Goal: Find specific page/section: Find specific page/section

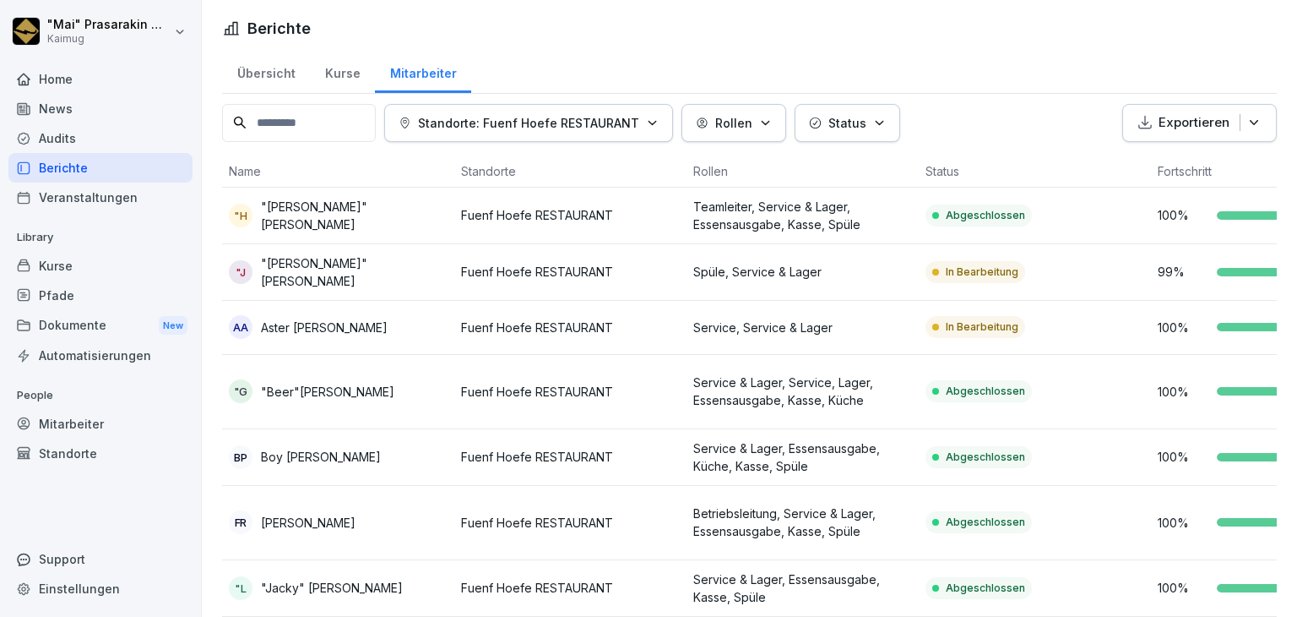
click at [274, 67] on div "Übersicht" at bounding box center [266, 71] width 88 height 43
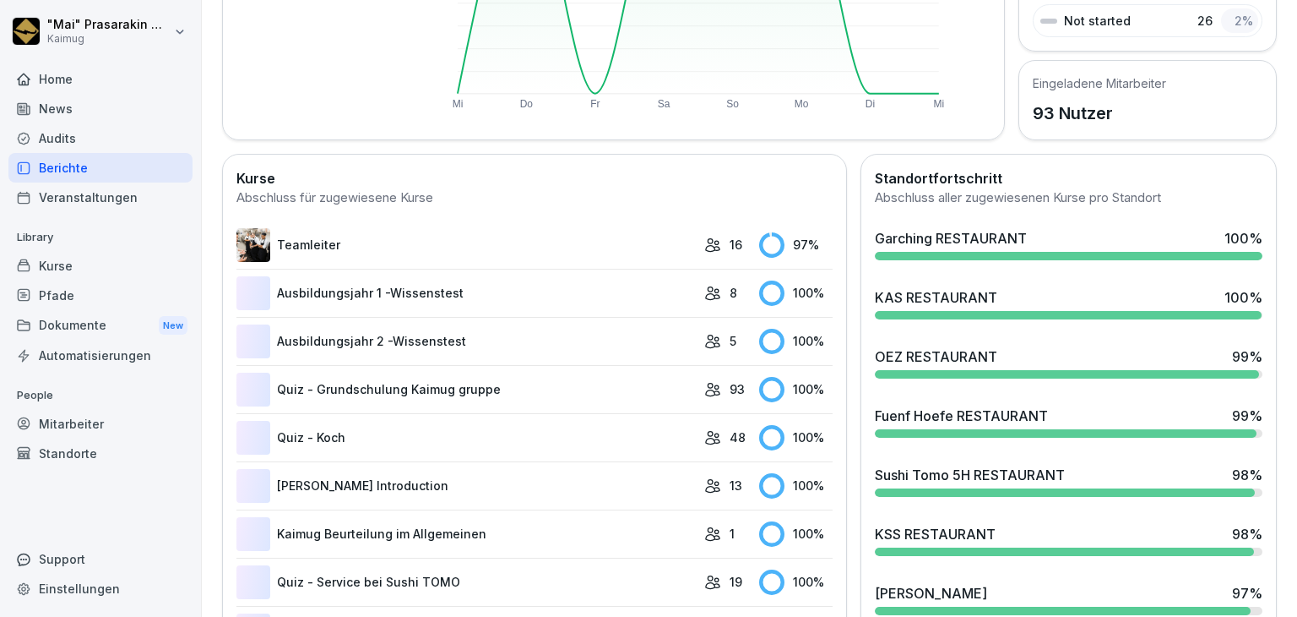
scroll to position [353, 0]
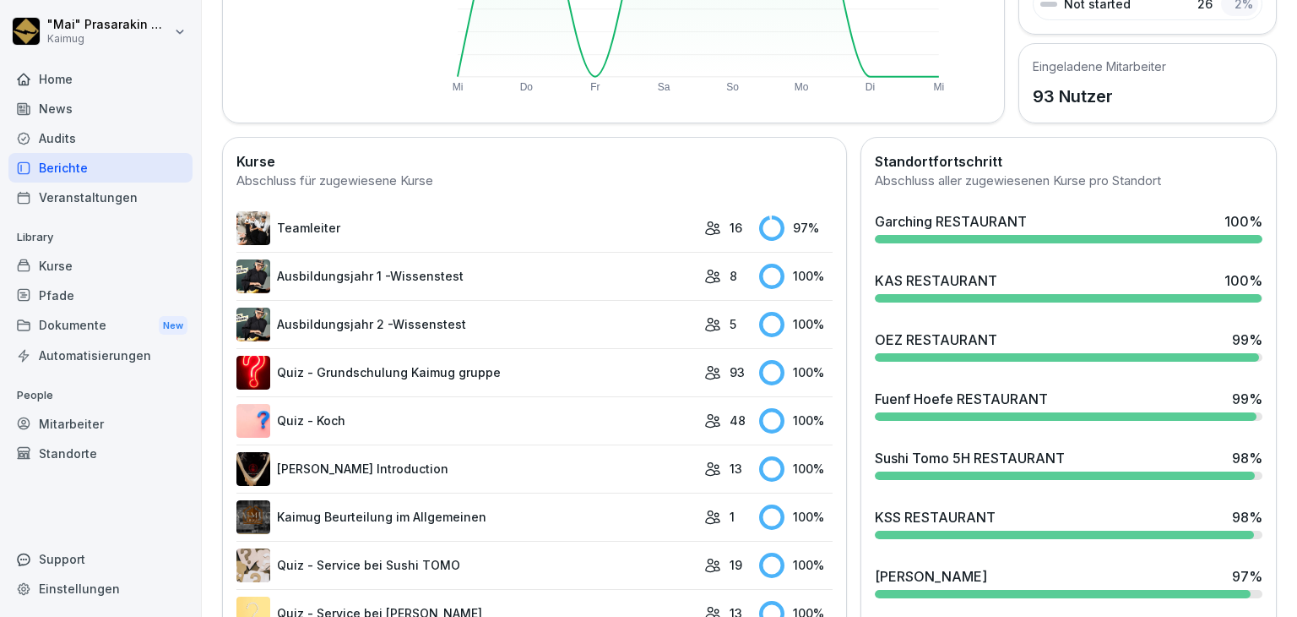
click at [983, 271] on div "KAS RESTAURANT" at bounding box center [936, 280] width 122 height 20
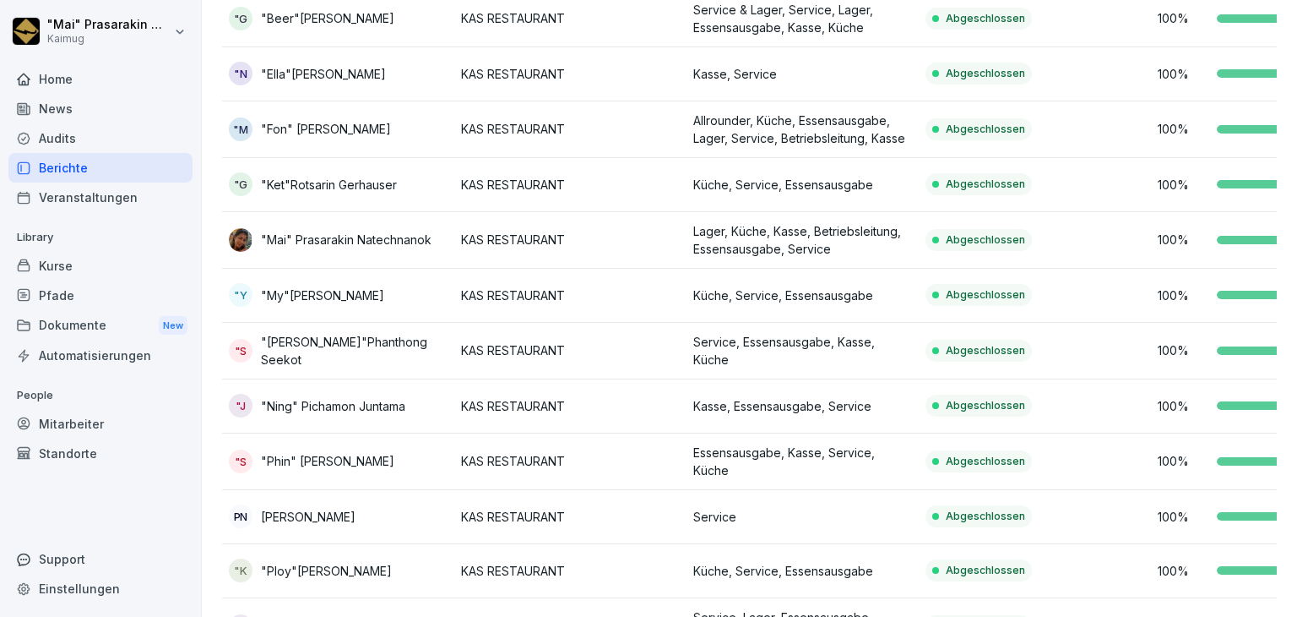
scroll to position [279, 0]
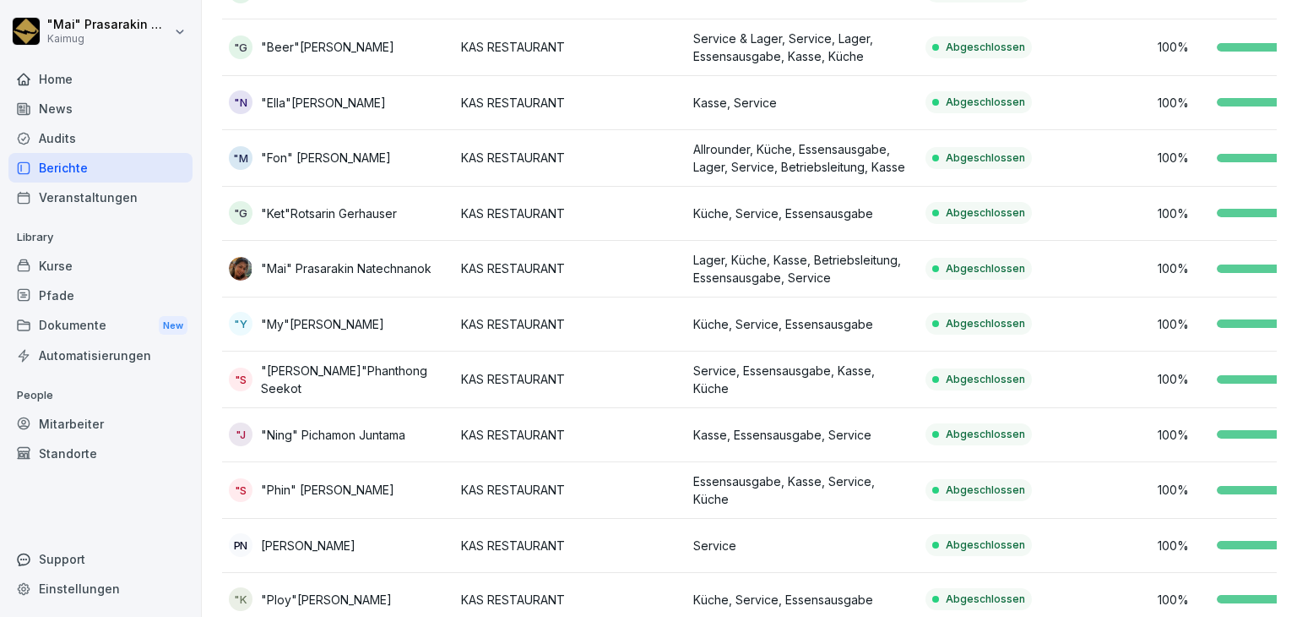
click at [912, 209] on td "Küche, Service, Essensausgabe" at bounding box center [803, 214] width 232 height 54
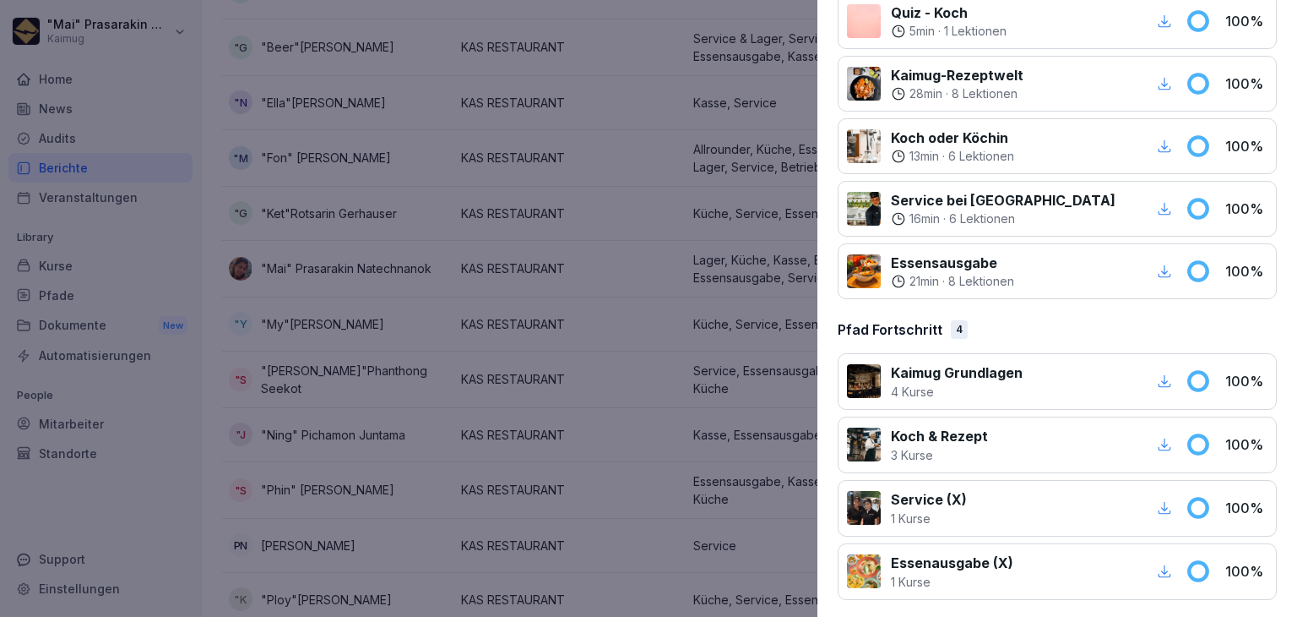
scroll to position [0, 0]
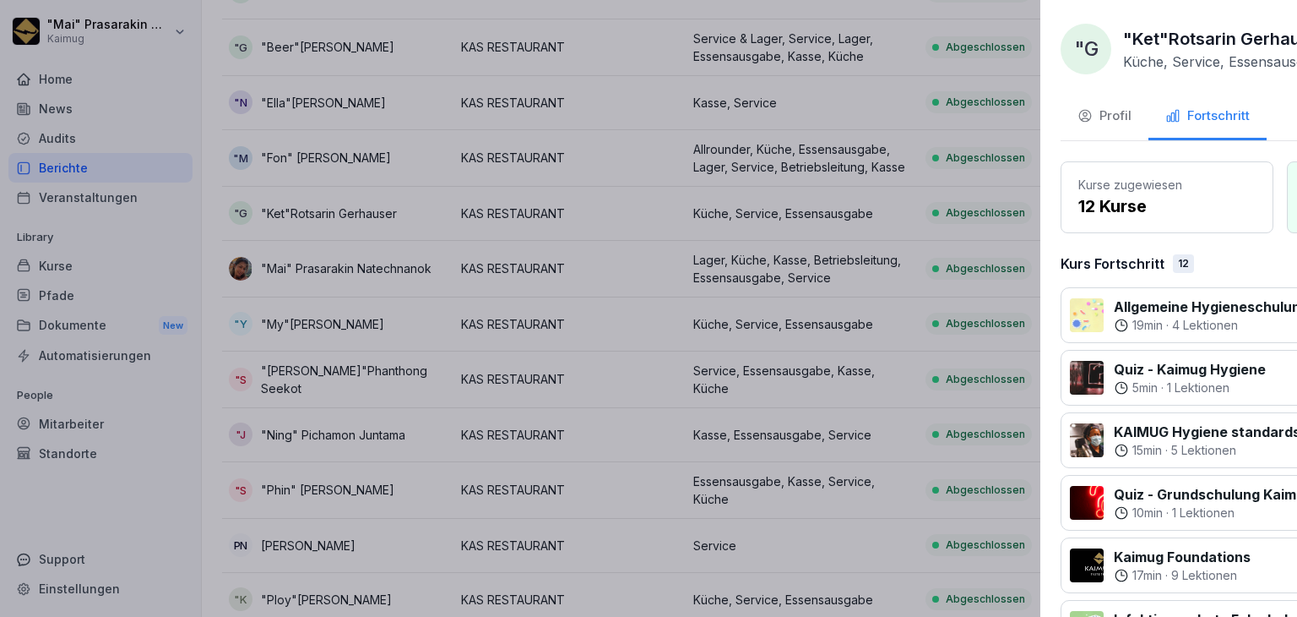
click at [642, 55] on div at bounding box center [648, 308] width 1297 height 617
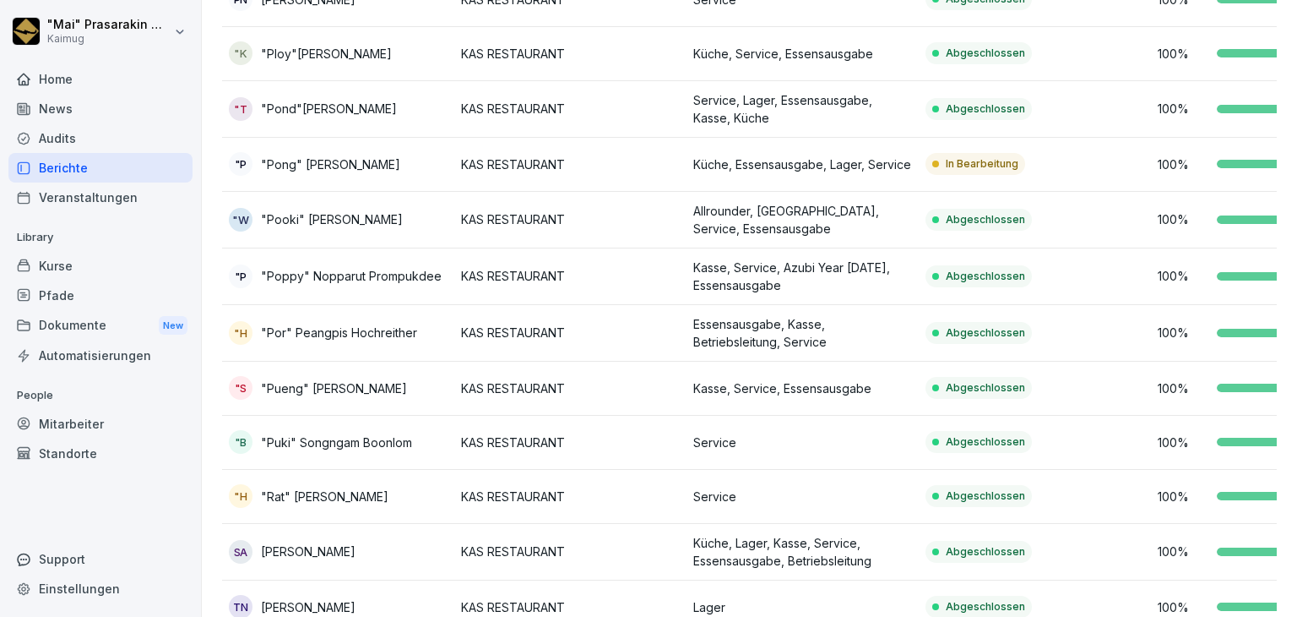
scroll to position [933, 0]
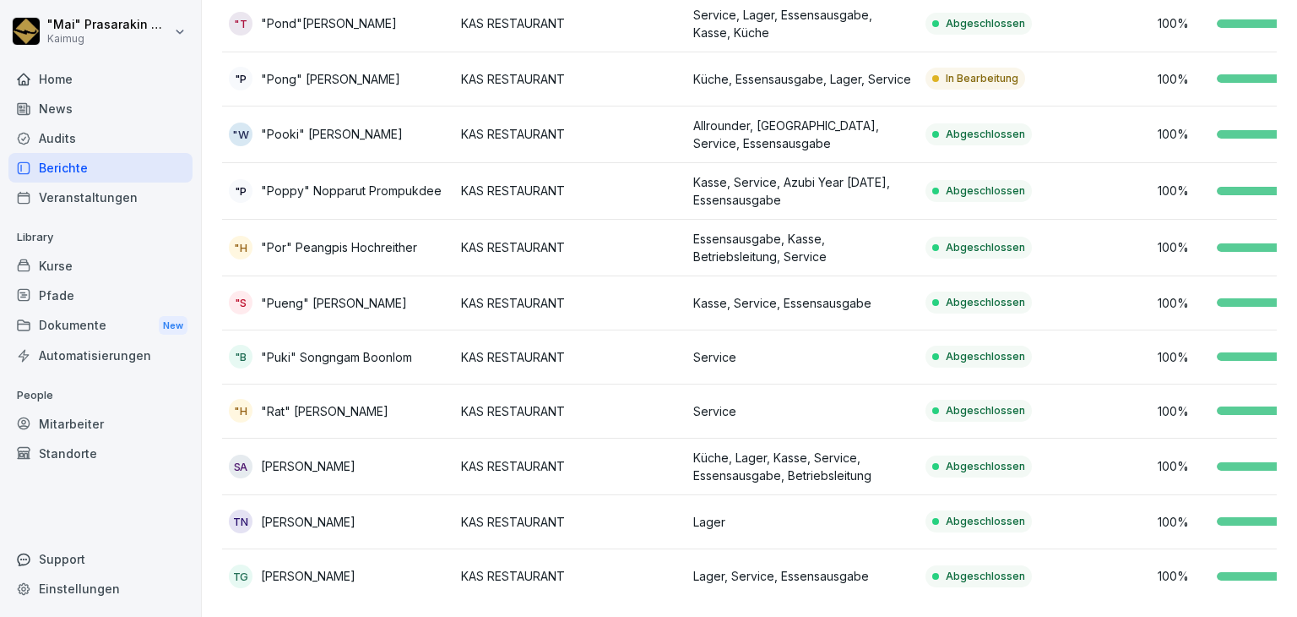
click at [564, 276] on td "KAS RESTAURANT" at bounding box center [570, 303] width 232 height 54
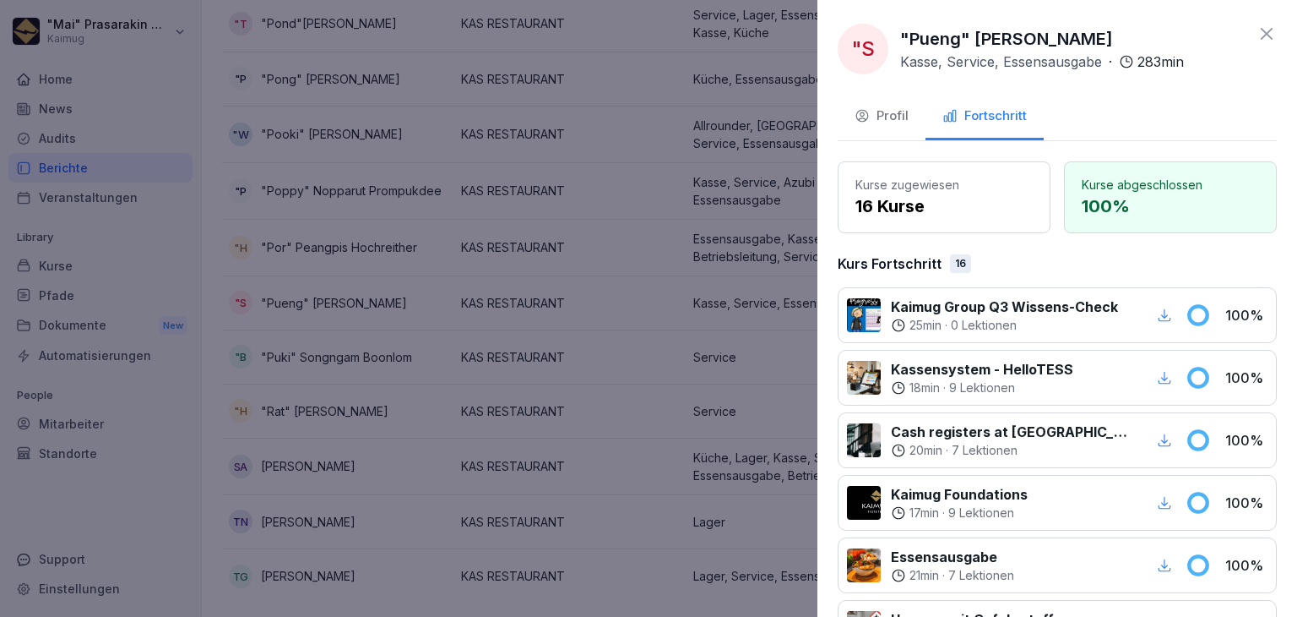
click at [1261, 29] on icon at bounding box center [1267, 34] width 12 height 12
